Goal: Task Accomplishment & Management: Manage account settings

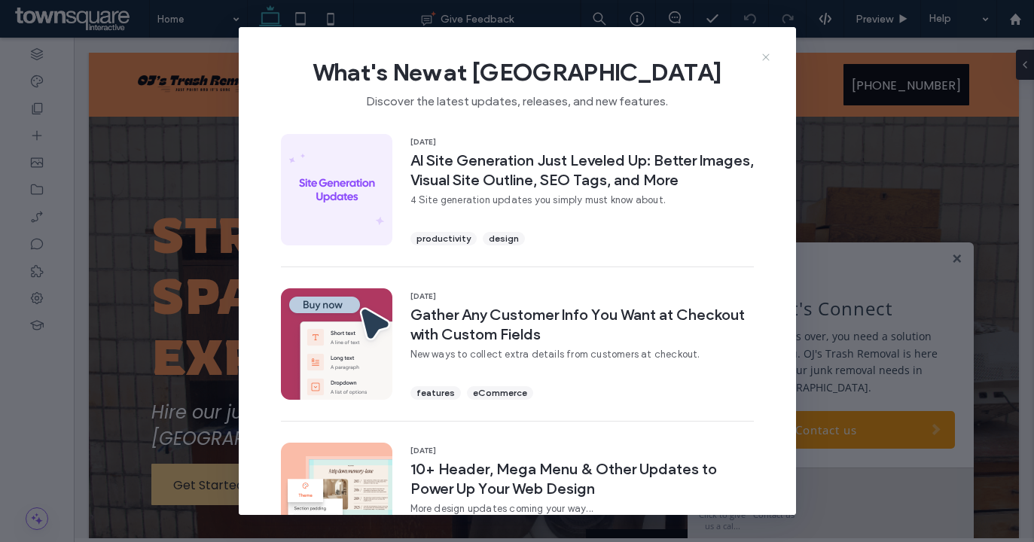
click at [685, 56] on use at bounding box center [765, 56] width 7 height 7
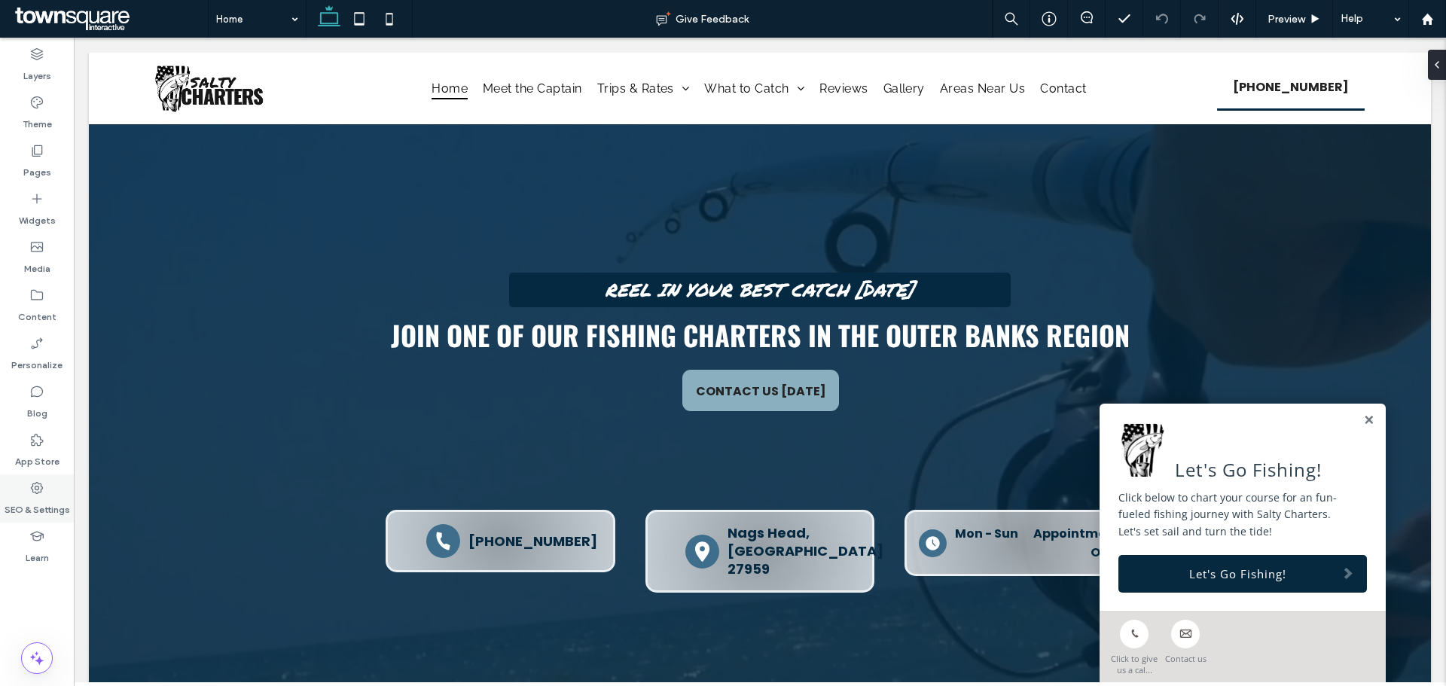
click at [36, 501] on label "SEO & Settings" at bounding box center [38, 506] width 66 height 21
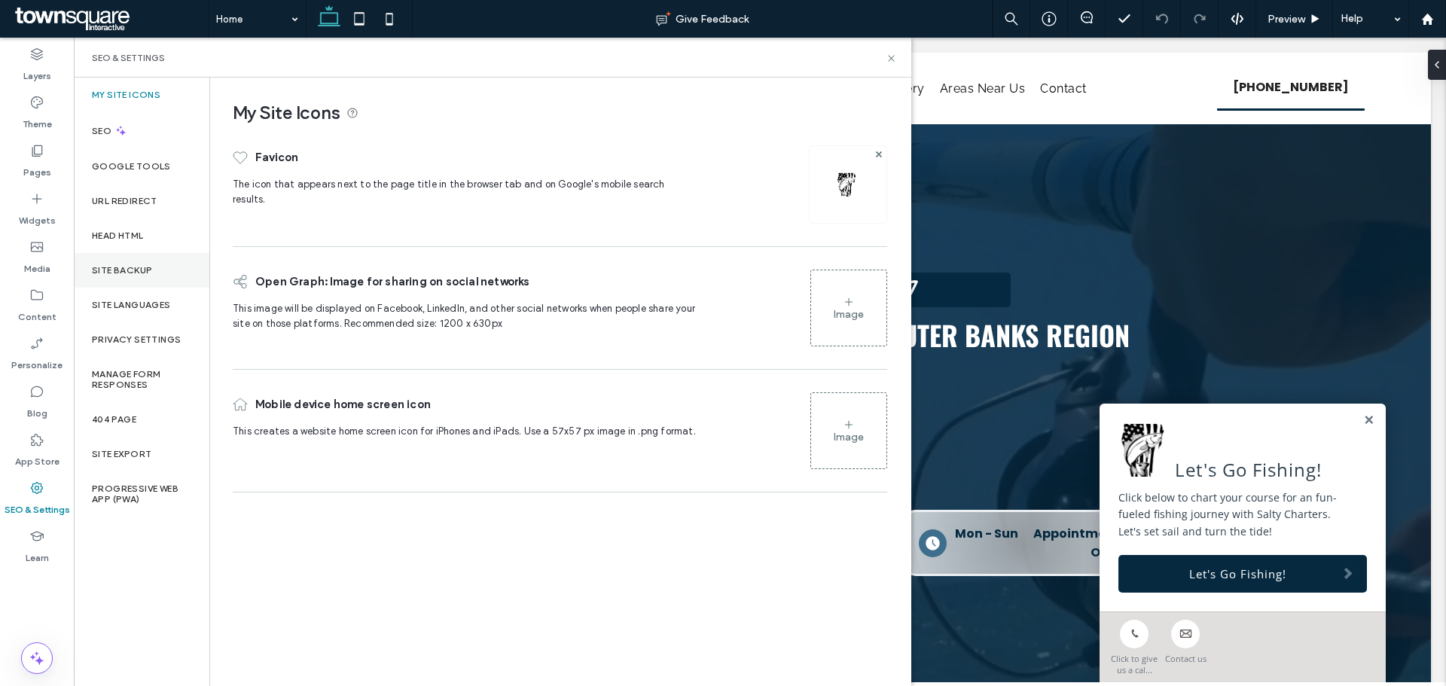
click at [163, 275] on div "Site Backup" at bounding box center [142, 270] width 136 height 35
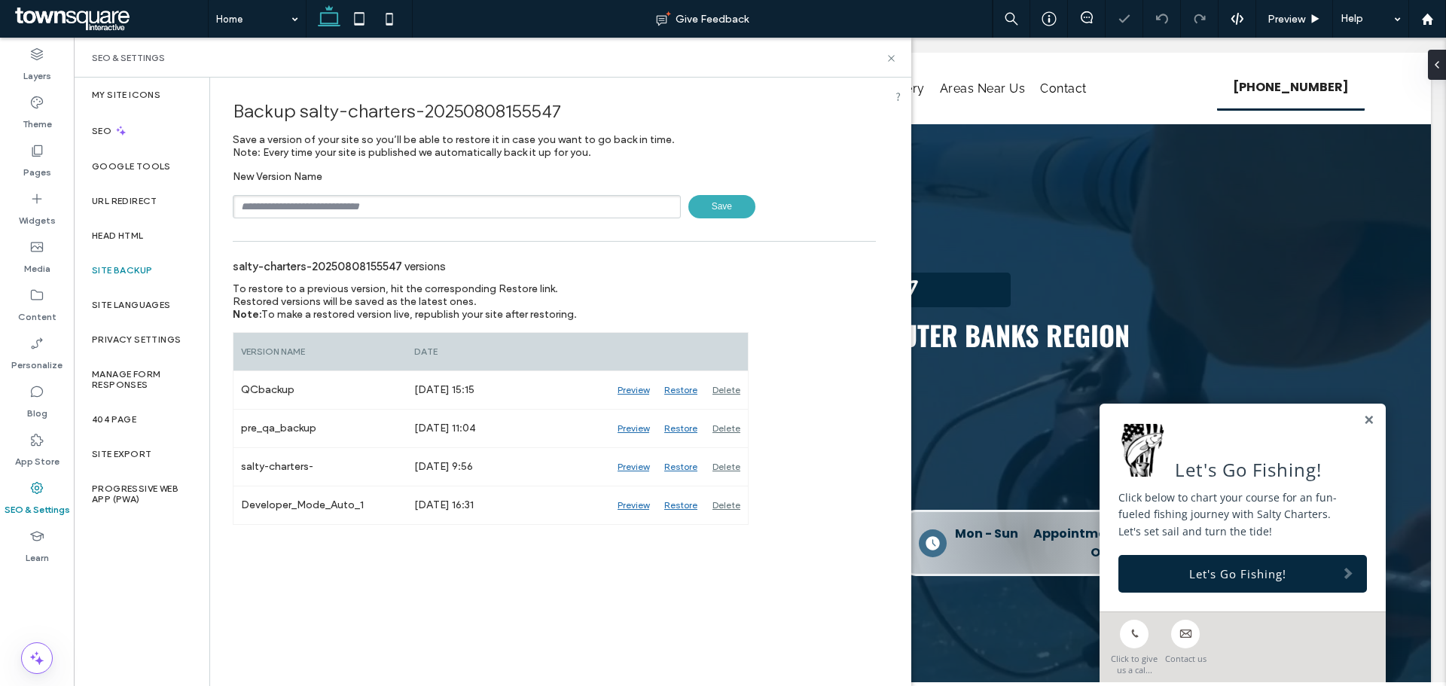
click at [402, 203] on input "text" at bounding box center [457, 206] width 448 height 23
type input "**********"
click at [704, 212] on span "Save" at bounding box center [721, 206] width 67 height 23
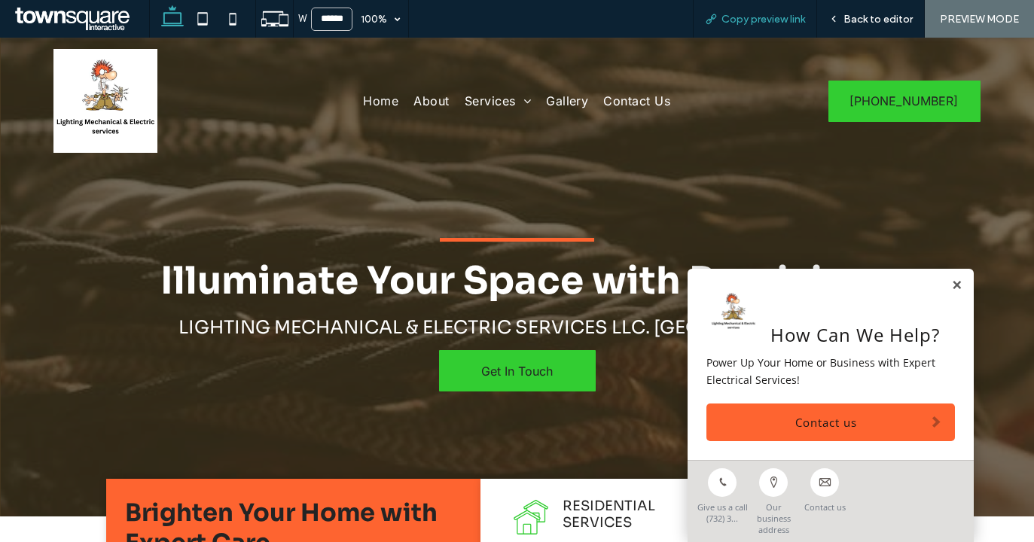
click at [766, 17] on span "Copy preview link" at bounding box center [764, 19] width 84 height 13
